Goal: Task Accomplishment & Management: Manage account settings

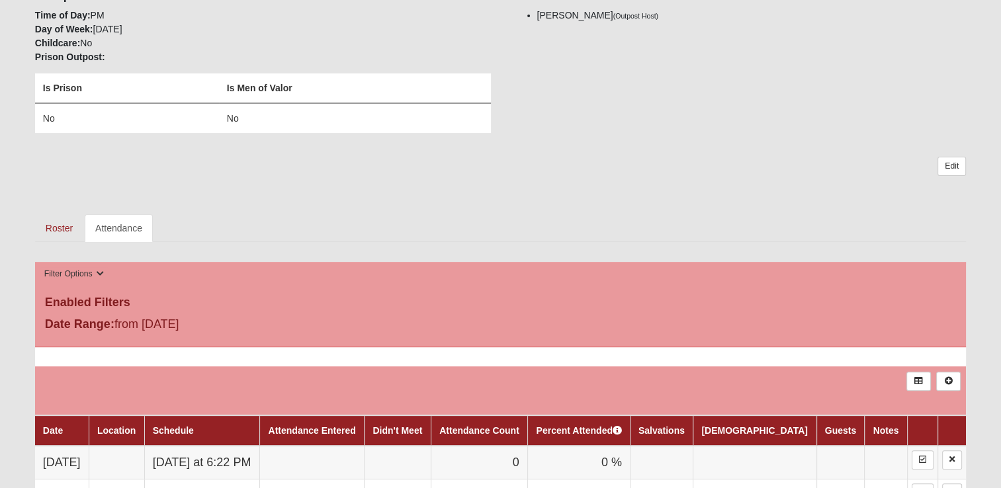
scroll to position [397, 0]
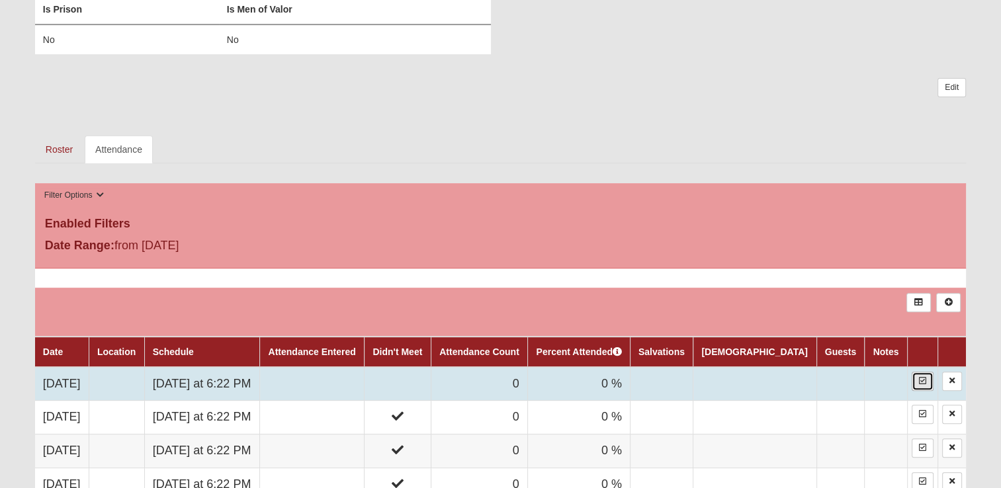
click at [922, 377] on icon at bounding box center [922, 381] width 7 height 8
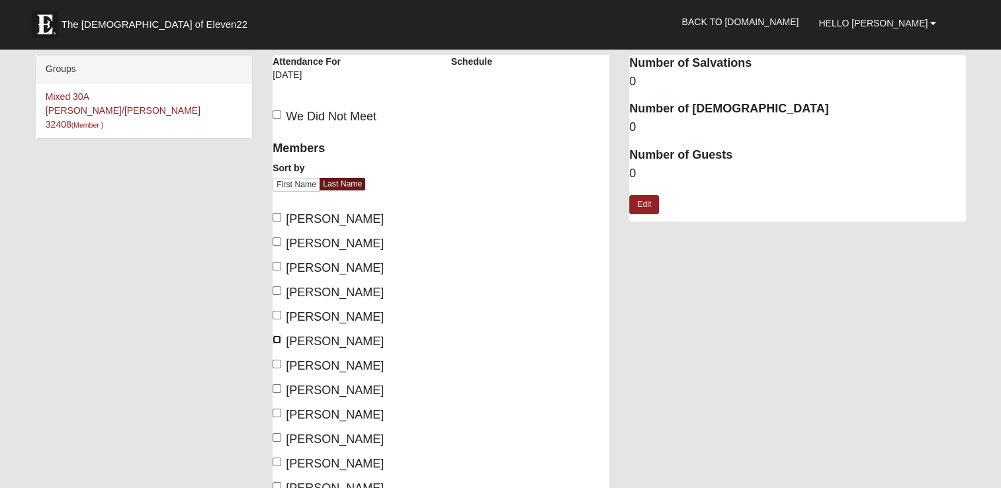
click at [275, 339] on input "Ganske, Greg" at bounding box center [277, 340] width 9 height 9
checkbox input "true"
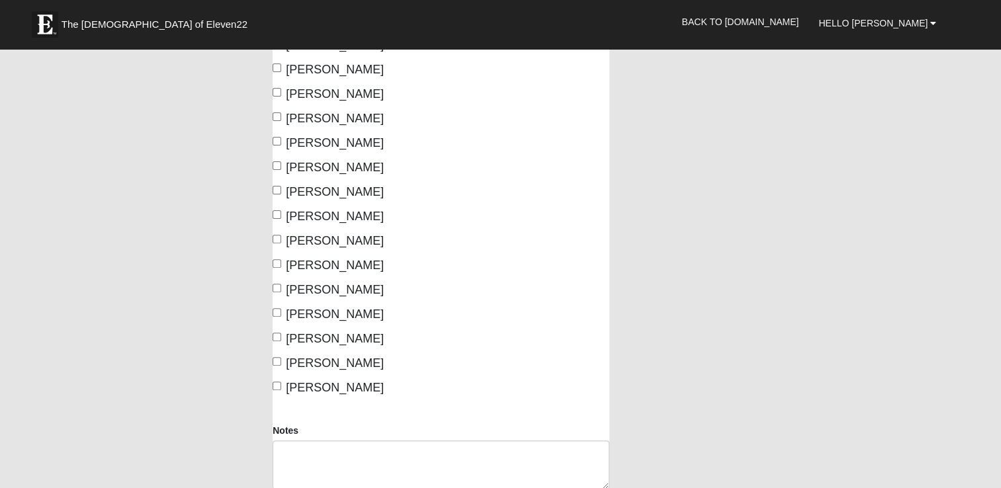
scroll to position [397, 0]
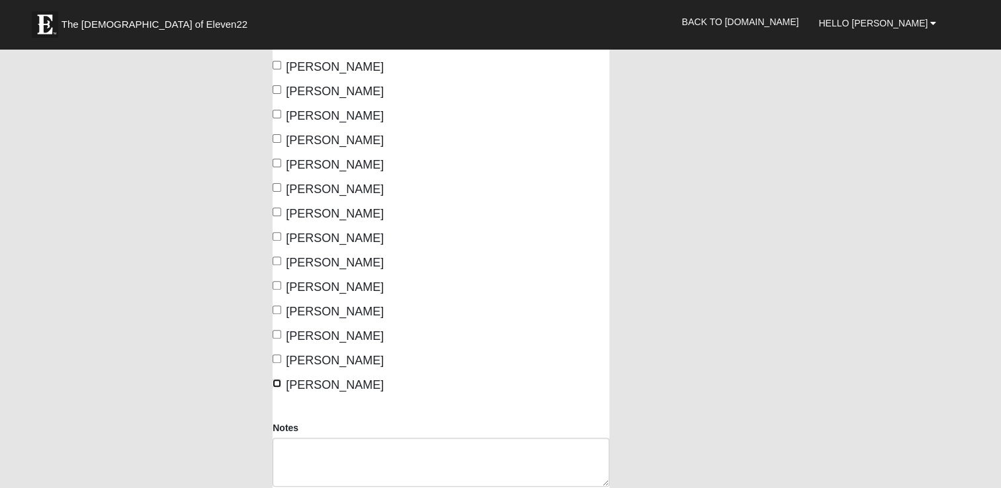
click at [276, 383] on input "Williamson, Donna" at bounding box center [277, 383] width 9 height 9
checkbox input "true"
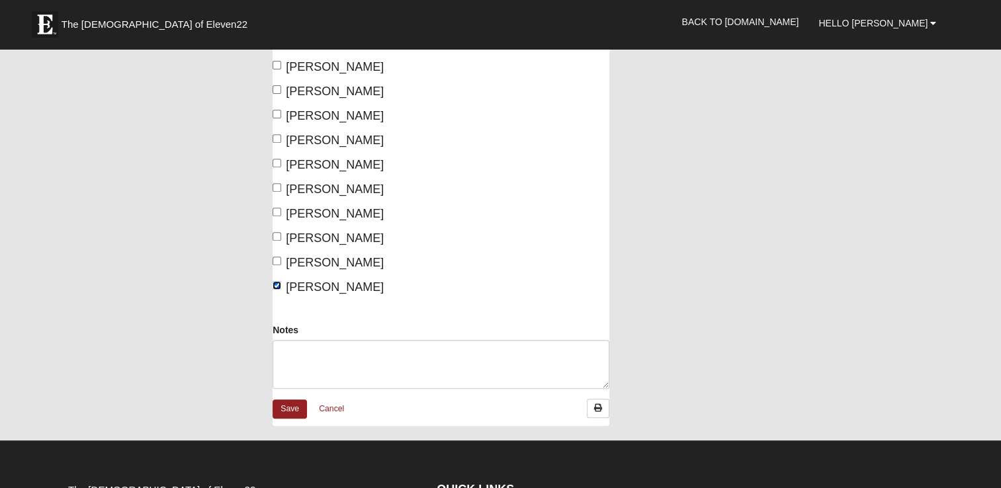
scroll to position [713, 0]
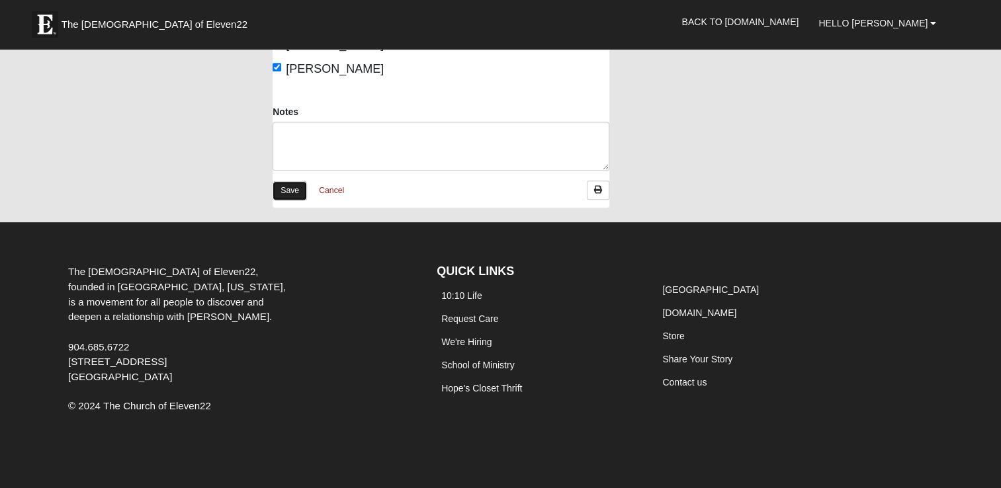
click at [287, 192] on link "Save" at bounding box center [290, 190] width 34 height 19
